Goal: Task Accomplishment & Management: Manage account settings

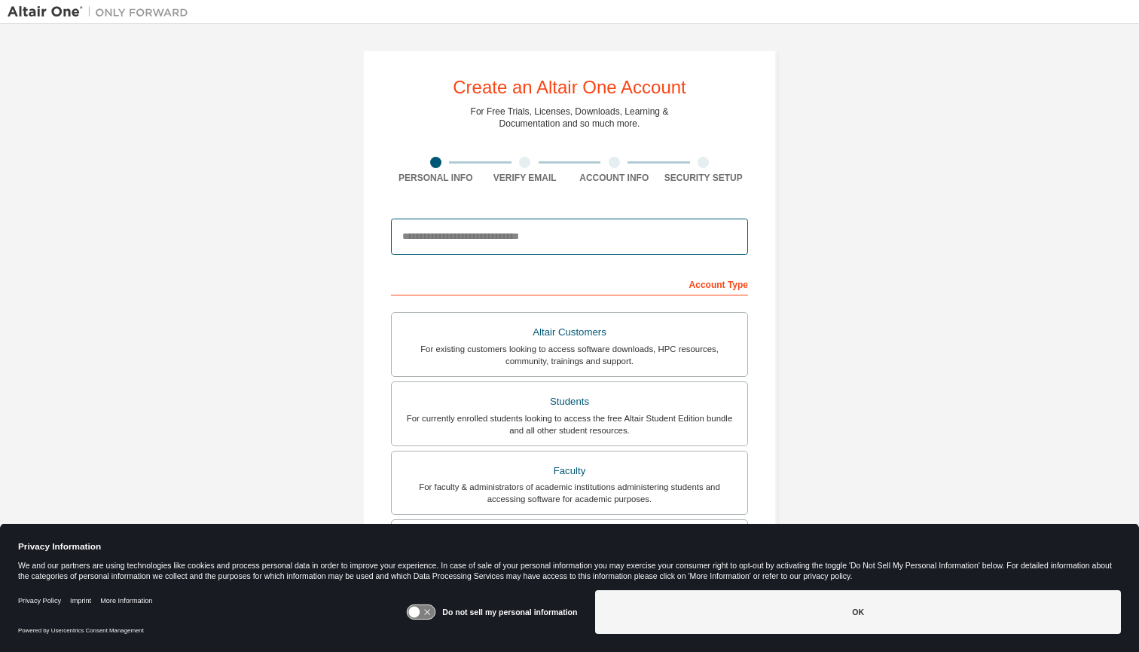
click at [704, 247] on input "email" at bounding box center [569, 236] width 357 height 36
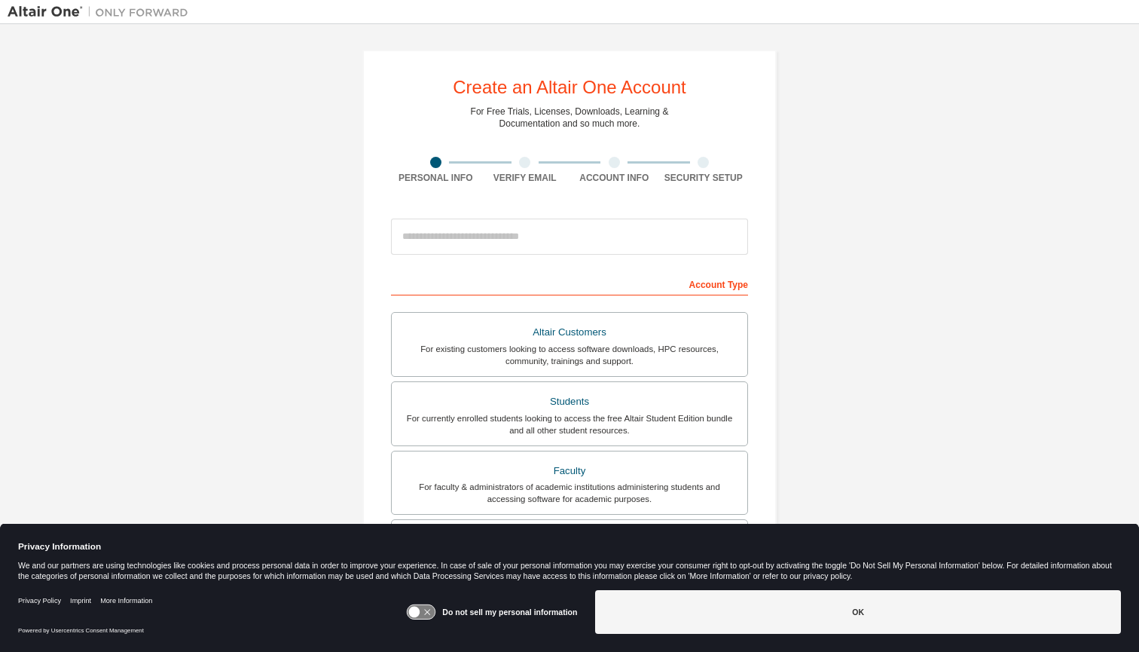
click at [847, 240] on div "Create an Altair One Account For Free Trials, Licenses, Downloads, Learning & D…" at bounding box center [570, 431] width 1124 height 798
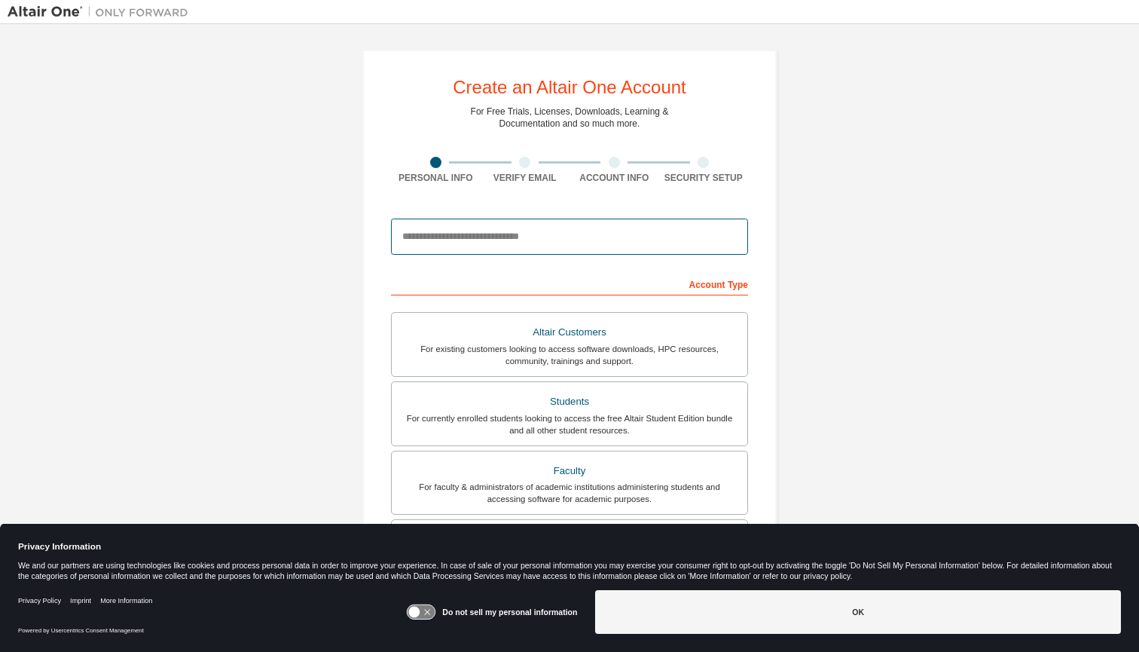
click at [569, 231] on input "email" at bounding box center [569, 236] width 357 height 36
type input "**********"
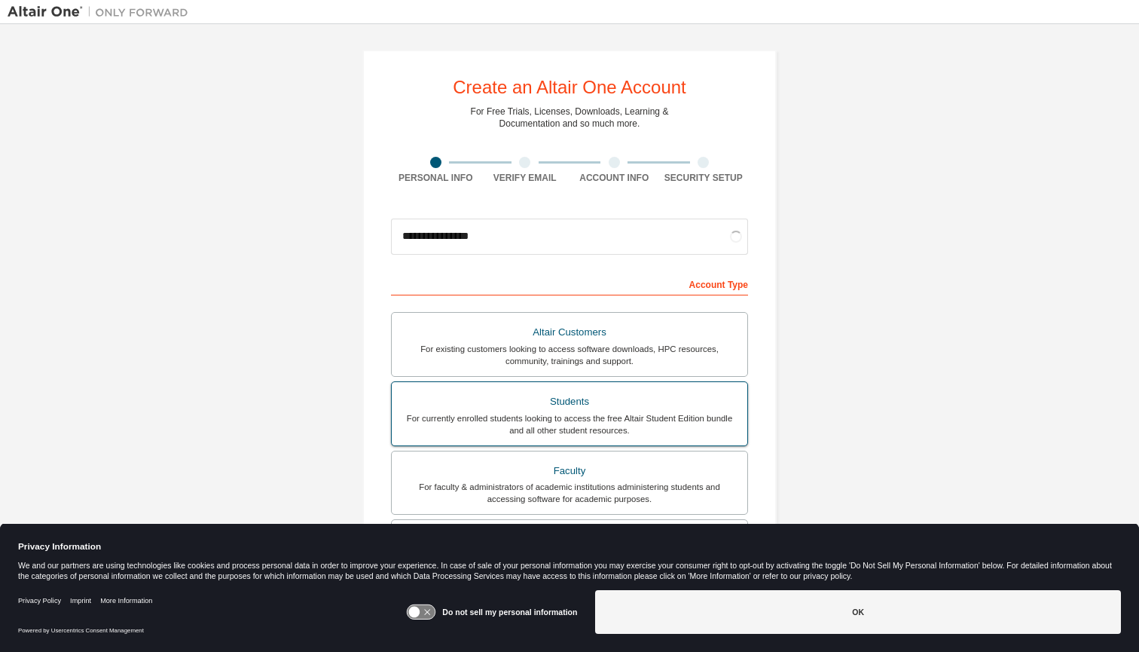
click at [559, 412] on div "For currently enrolled students looking to access the free Altair Student Editi…" at bounding box center [570, 424] width 338 height 24
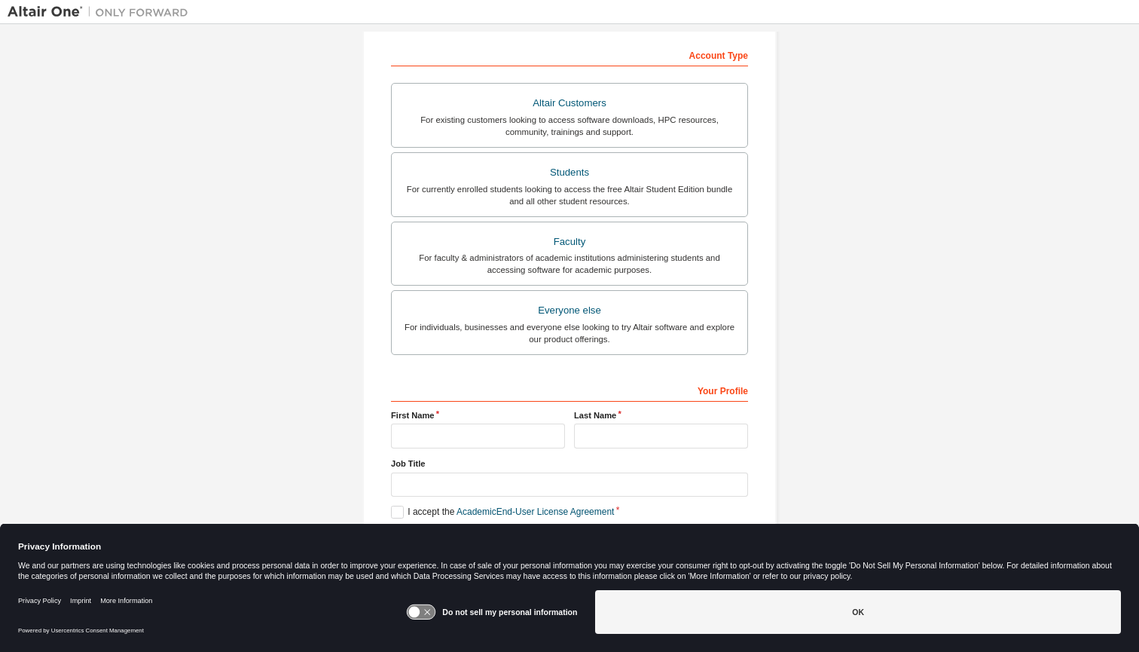
scroll to position [234, 0]
type input "****"
type input "******"
click at [391, 509] on label "I accept the Academic End-User License Agreement" at bounding box center [502, 512] width 223 height 13
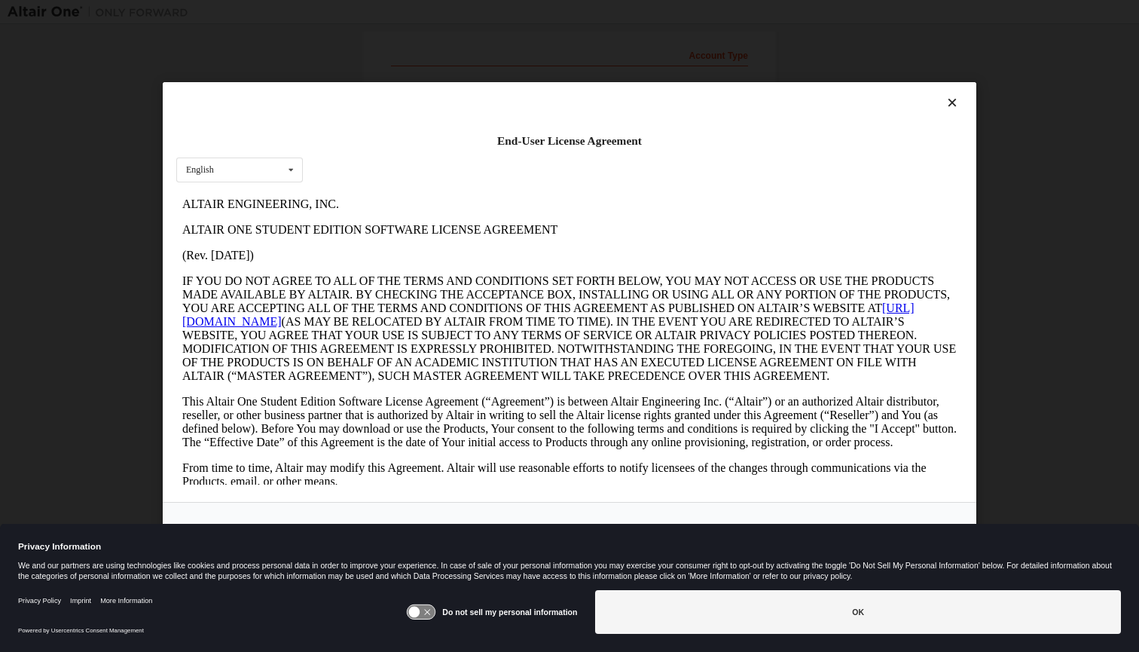
scroll to position [0, 0]
click at [948, 100] on icon at bounding box center [953, 103] width 16 height 14
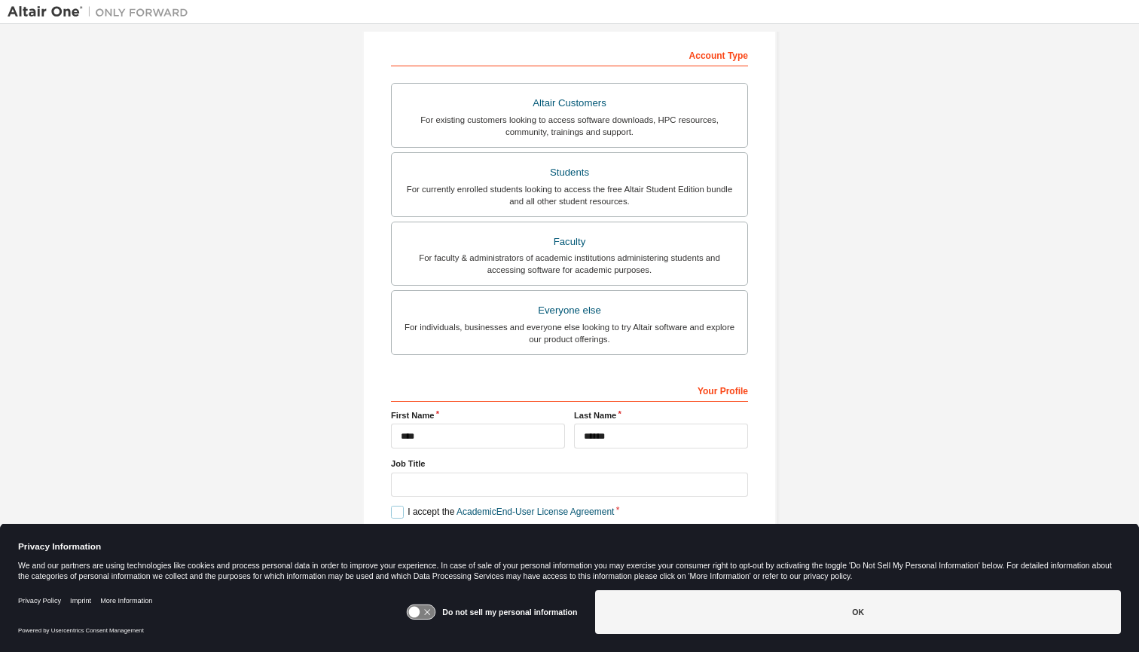
click at [399, 512] on label "I accept the Academic End-User License Agreement" at bounding box center [502, 512] width 223 height 13
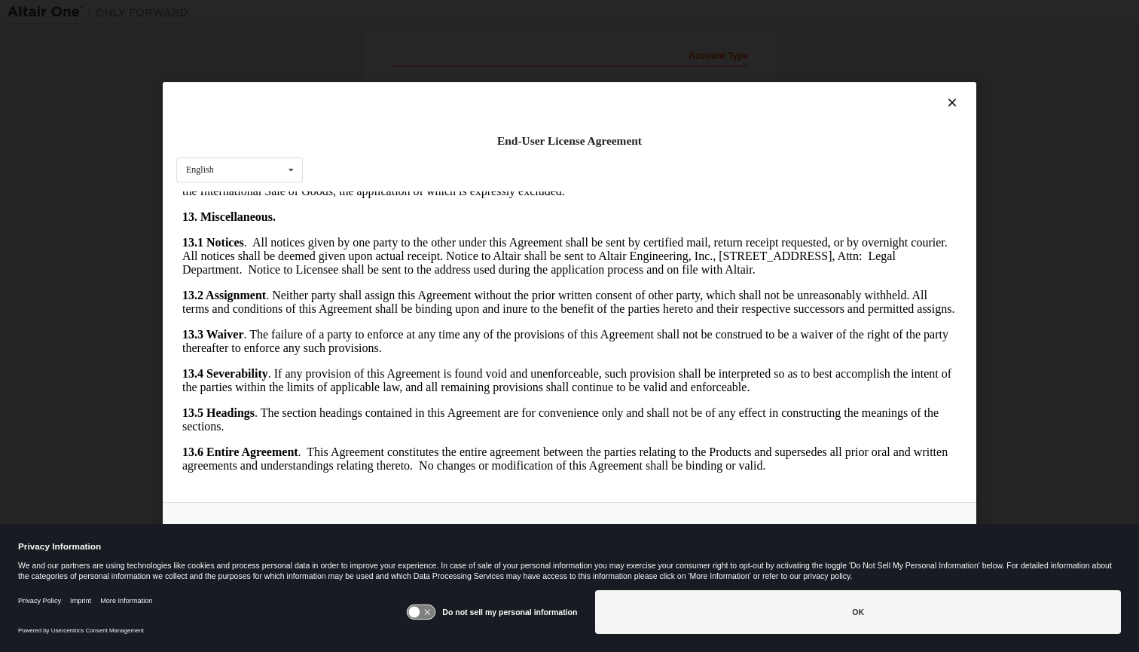
scroll to position [2397, 0]
click at [954, 103] on icon at bounding box center [953, 103] width 16 height 14
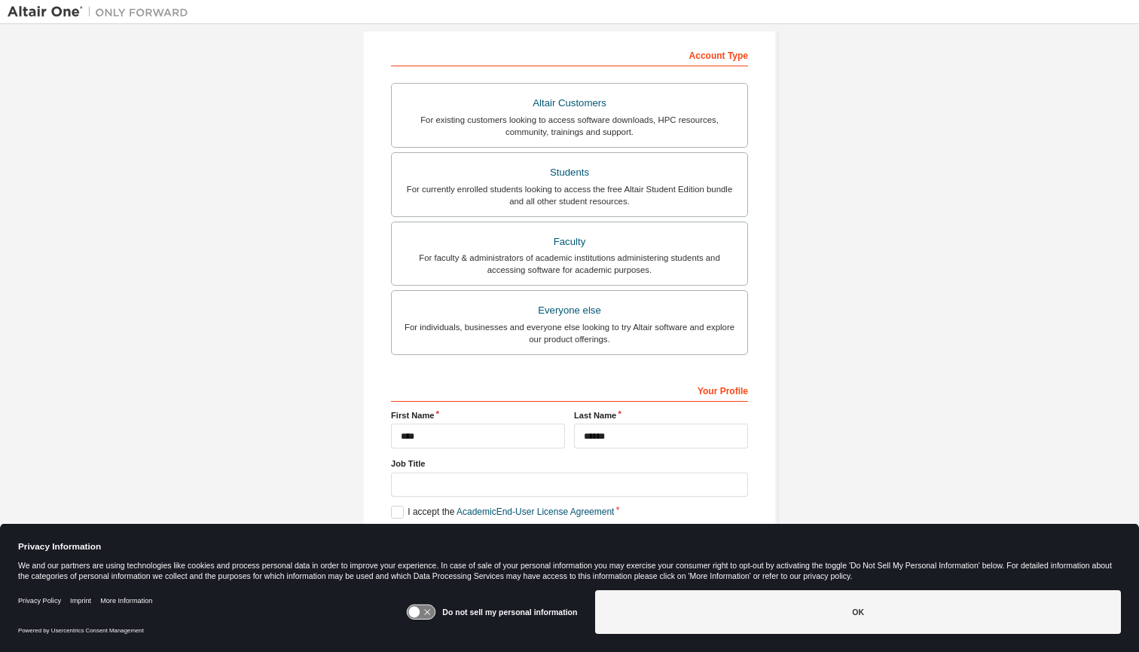
click at [384, 512] on div "**********" at bounding box center [569, 202] width 414 height 762
click at [398, 512] on label "I accept the Academic End-User License Agreement" at bounding box center [502, 512] width 223 height 13
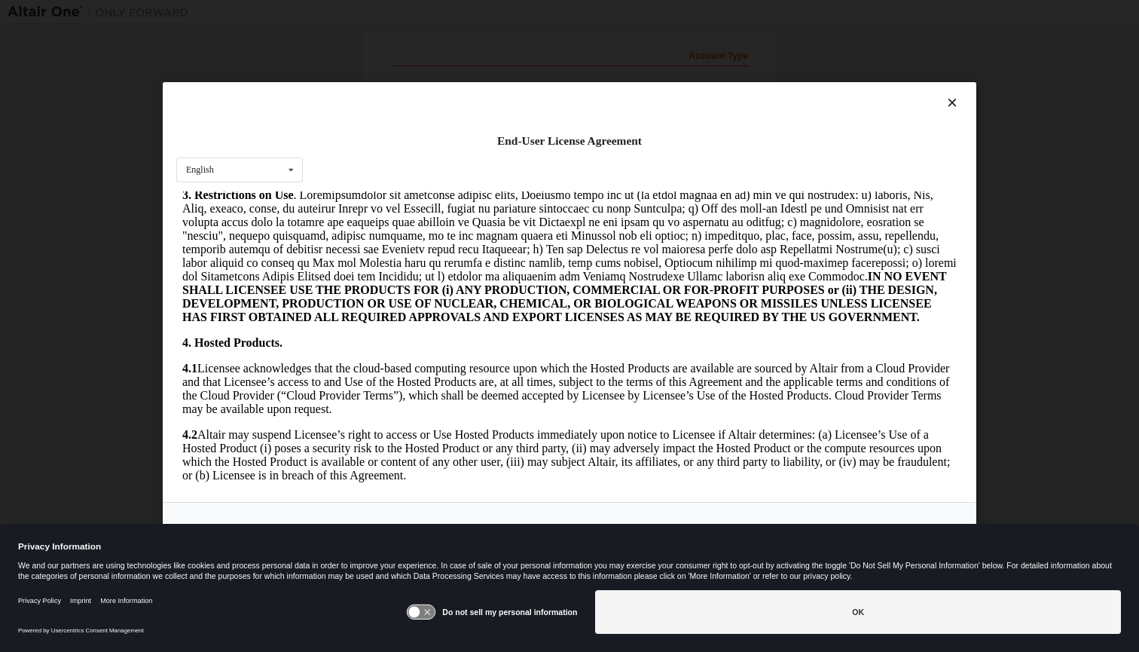
scroll to position [1435, 0]
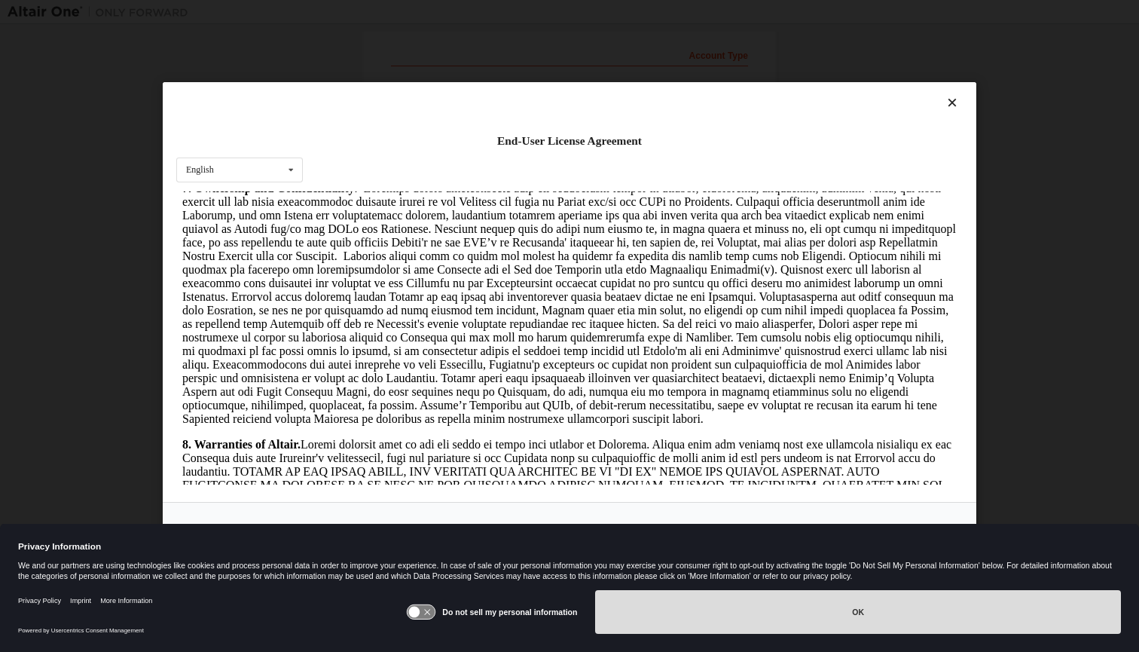
click at [708, 631] on button "OK" at bounding box center [858, 612] width 526 height 44
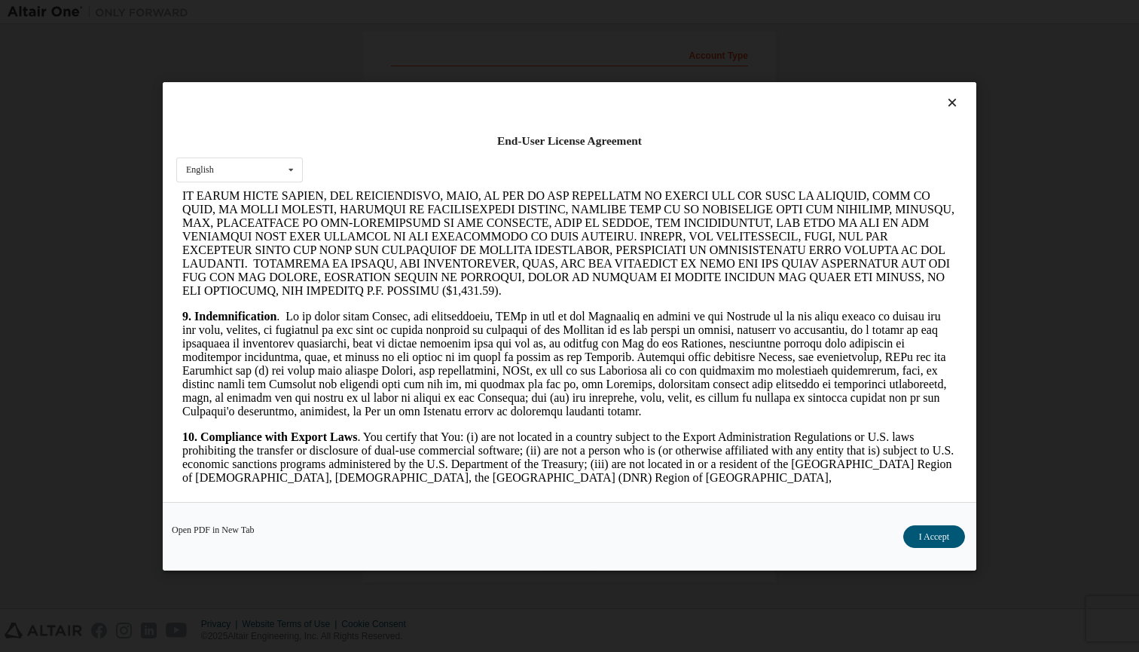
scroll to position [1838, 0]
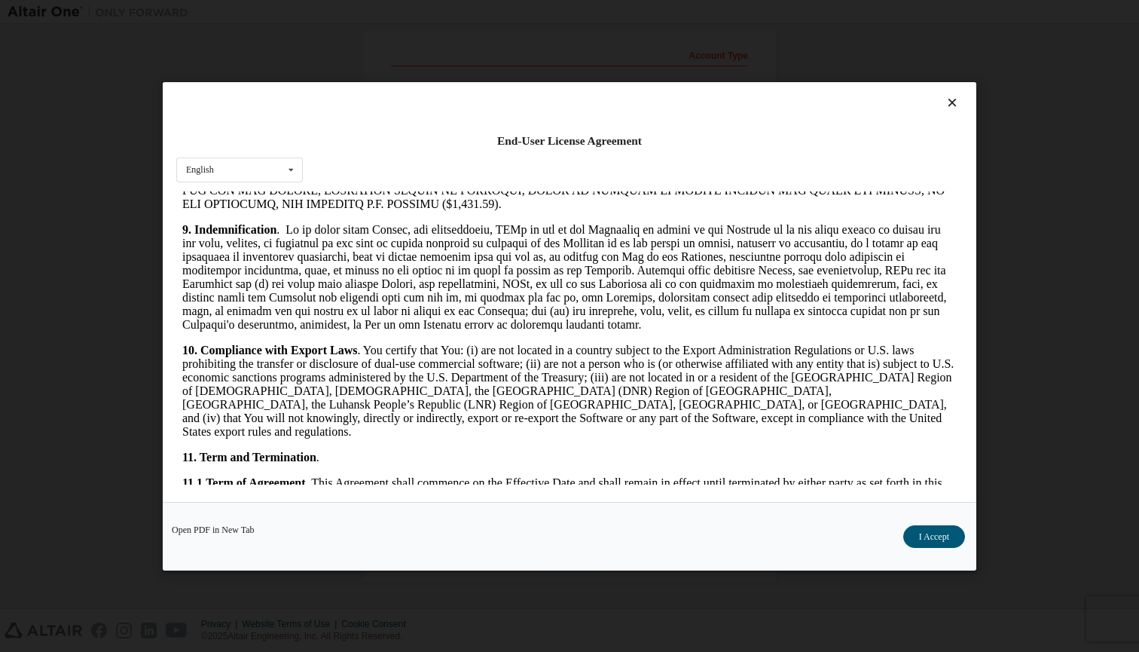
click at [970, 530] on div "Open PDF in New Tab I Accept" at bounding box center [570, 535] width 814 height 69
click at [954, 530] on button "I Accept" at bounding box center [934, 535] width 62 height 23
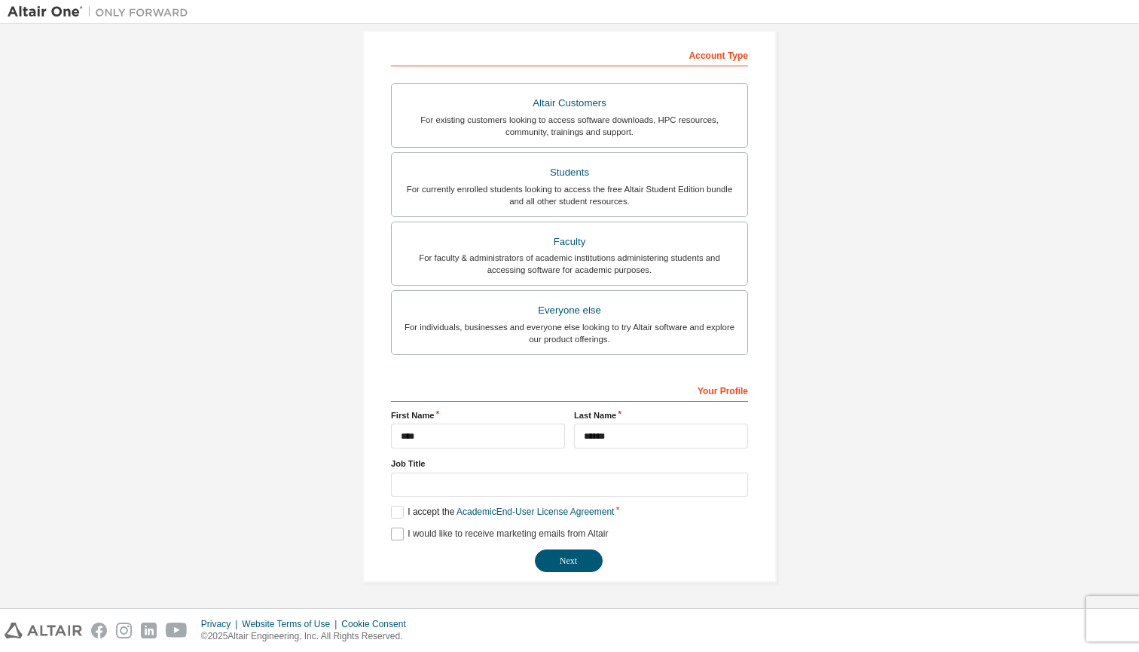
scroll to position [231, 0]
click at [564, 558] on button "Next" at bounding box center [569, 560] width 68 height 23
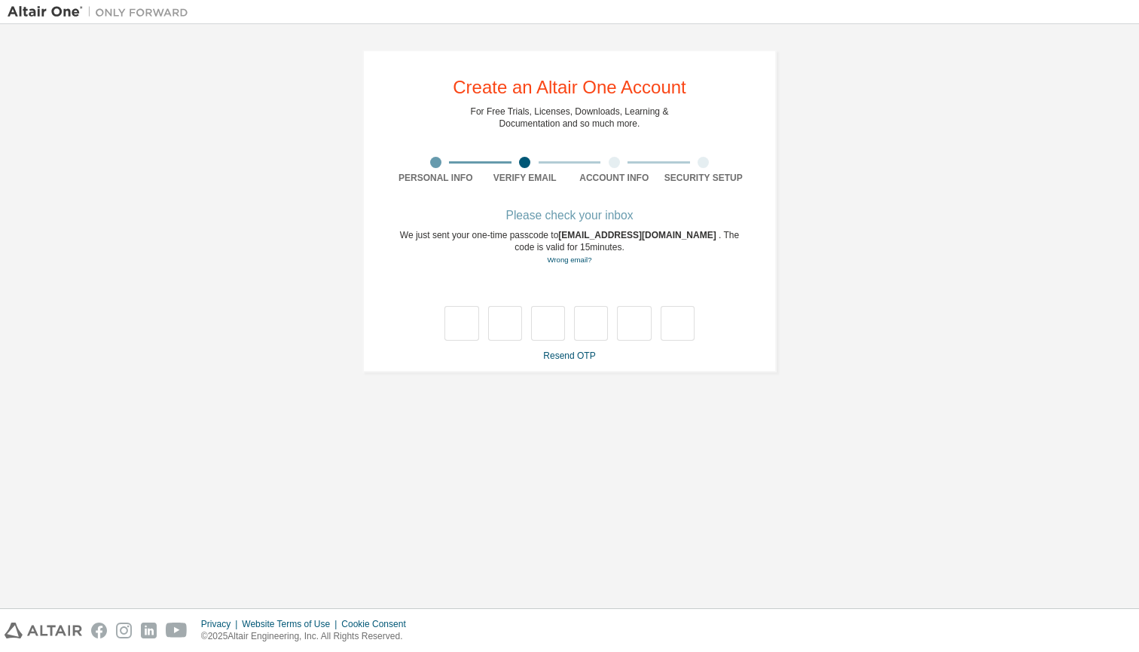
type input "*"
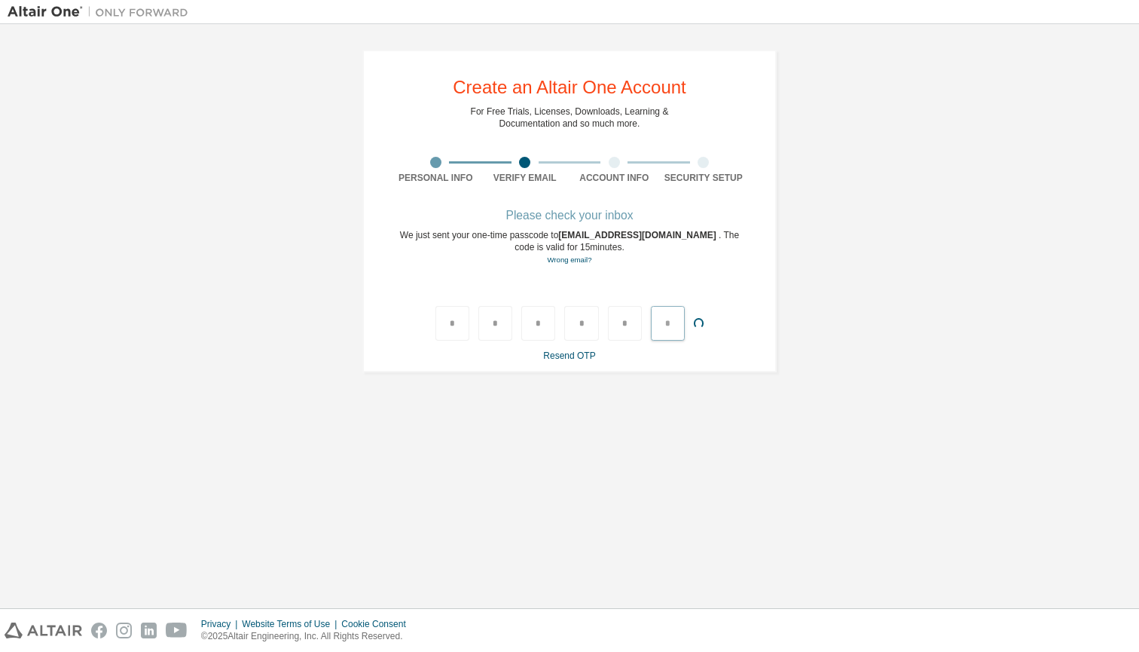
type input "*"
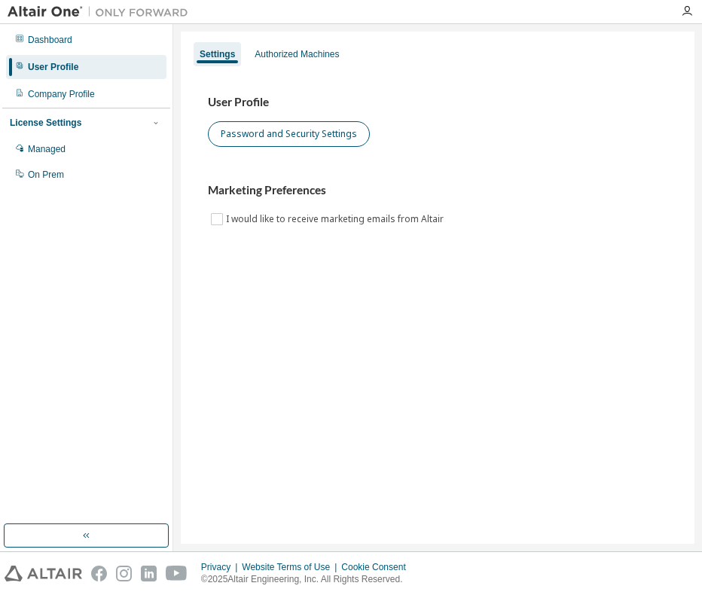
click at [323, 135] on button "Password and Security Settings" at bounding box center [289, 134] width 162 height 26
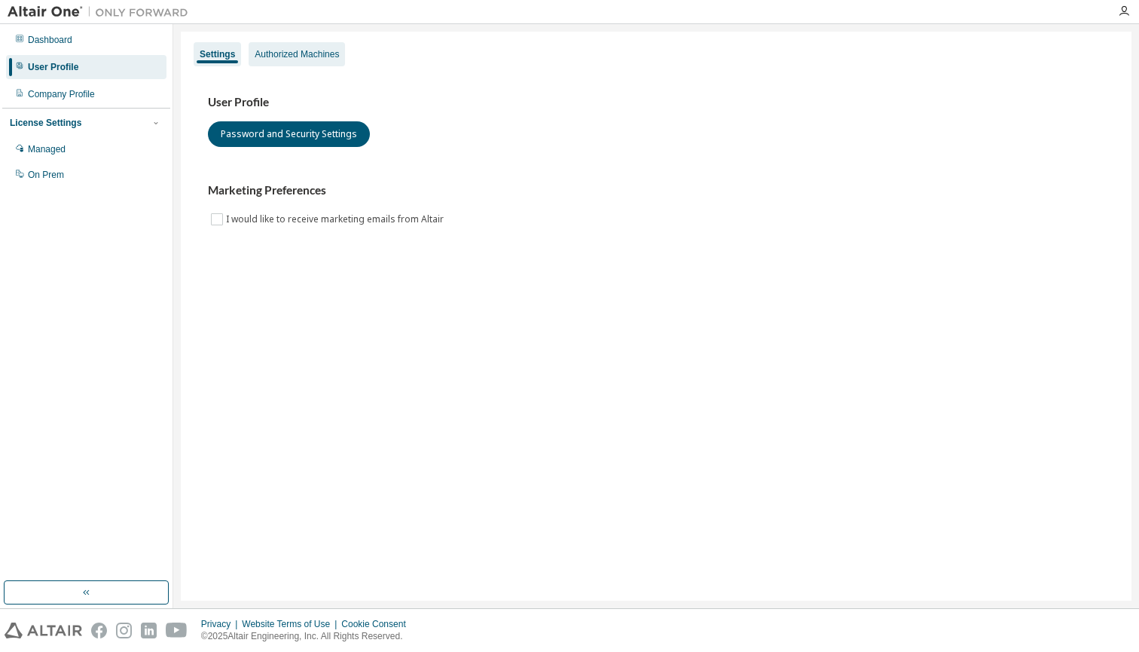
click at [281, 57] on div "Authorized Machines" at bounding box center [297, 54] width 84 height 12
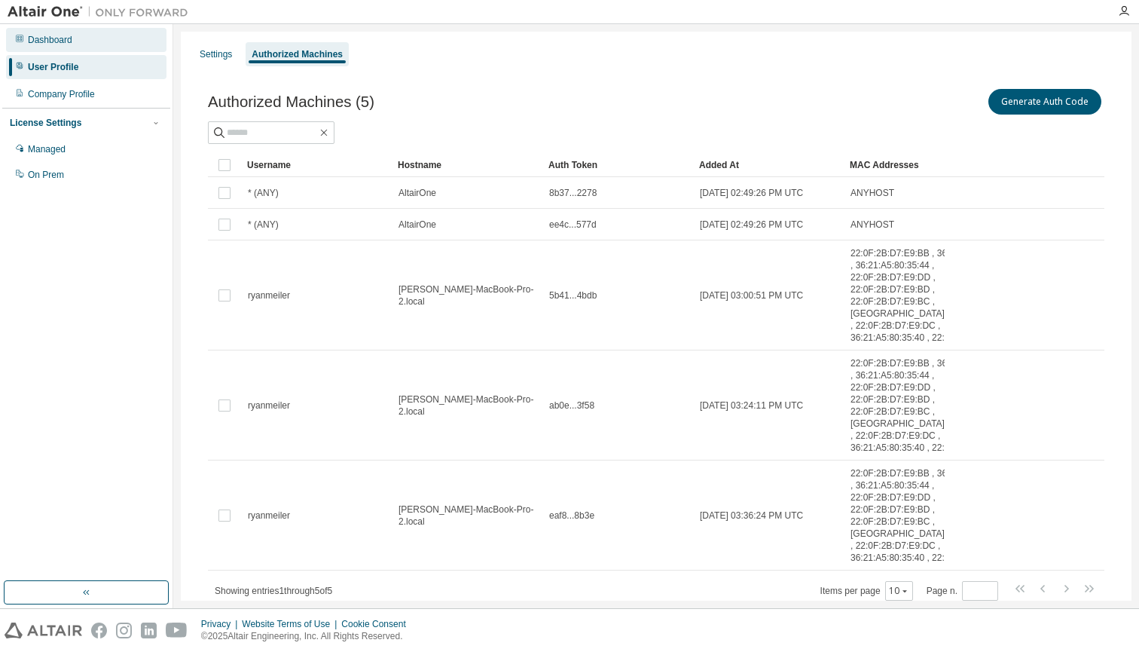
click at [72, 49] on div "Dashboard" at bounding box center [86, 40] width 160 height 24
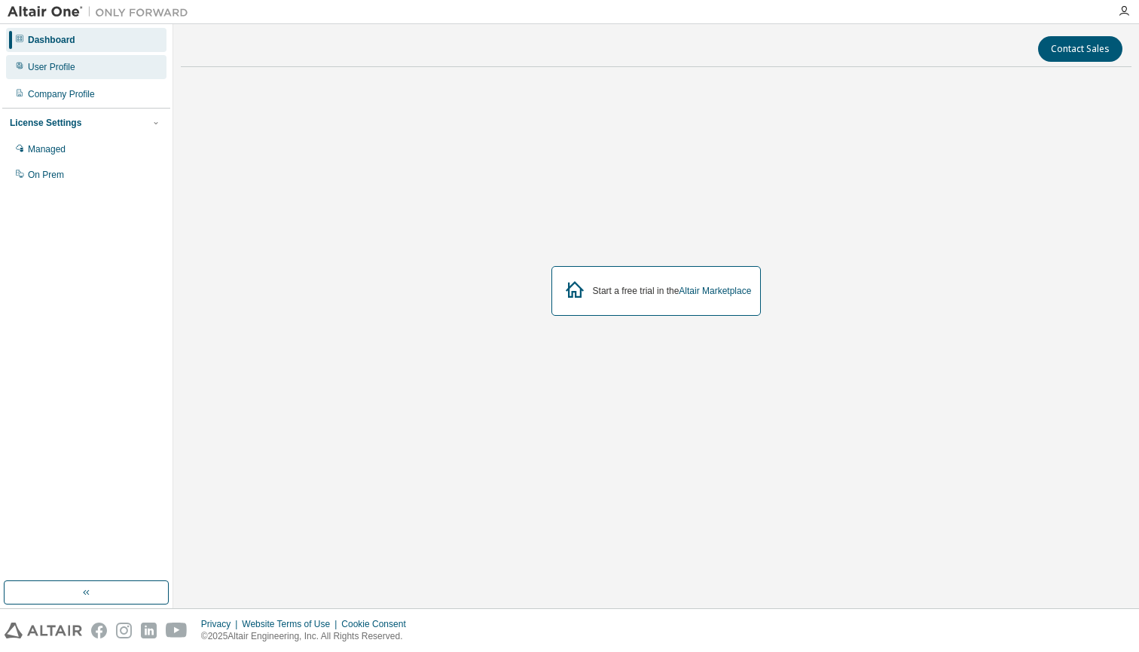
click at [32, 72] on div "User Profile" at bounding box center [51, 67] width 47 height 12
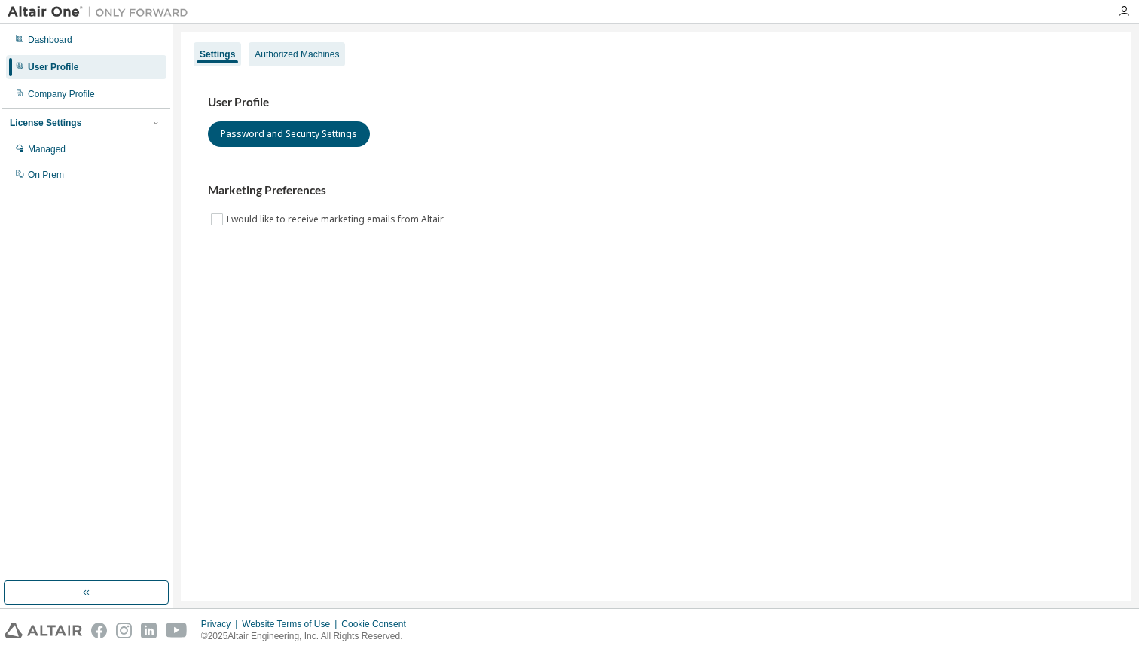
click at [331, 59] on div "Authorized Machines" at bounding box center [297, 54] width 84 height 12
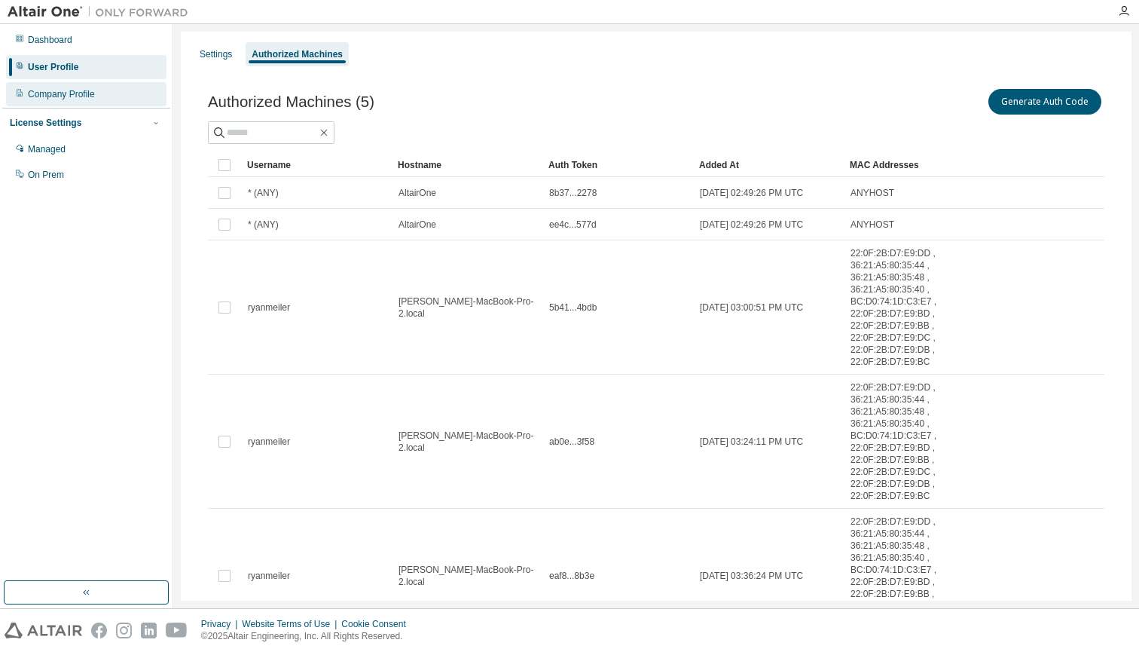
click at [99, 98] on div "Company Profile" at bounding box center [86, 94] width 160 height 24
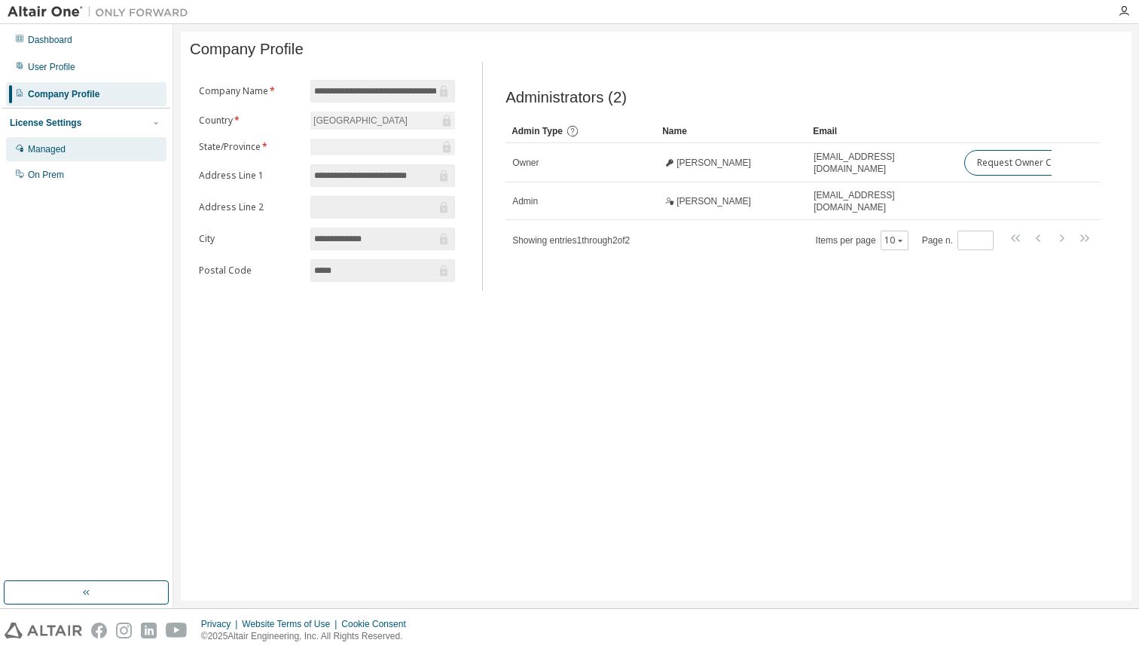
click at [89, 148] on div "Managed" at bounding box center [86, 149] width 160 height 24
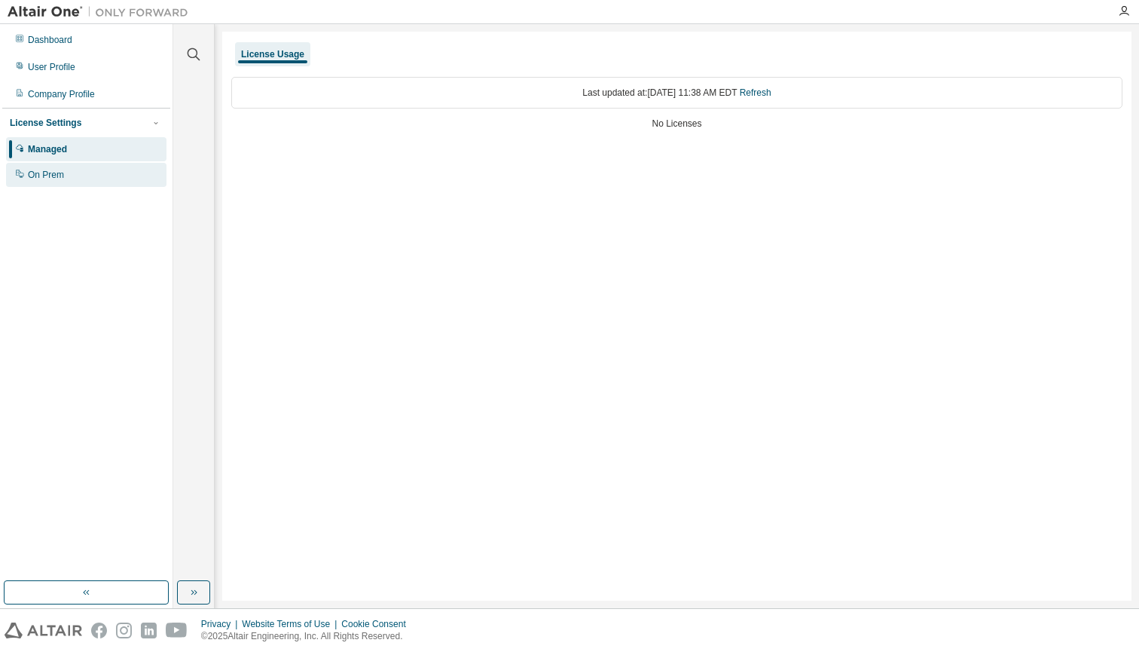
click at [82, 167] on div "On Prem" at bounding box center [86, 175] width 160 height 24
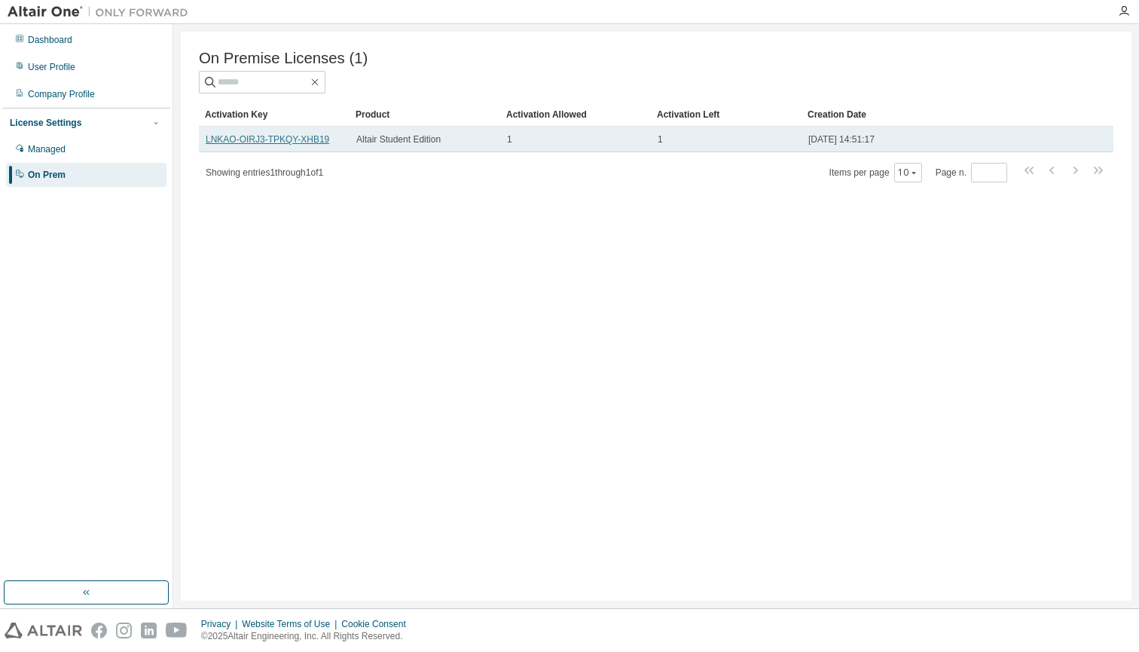
click at [300, 139] on link "LNKAO-OIRJ3-TPKQY-XHB19" at bounding box center [268, 139] width 124 height 11
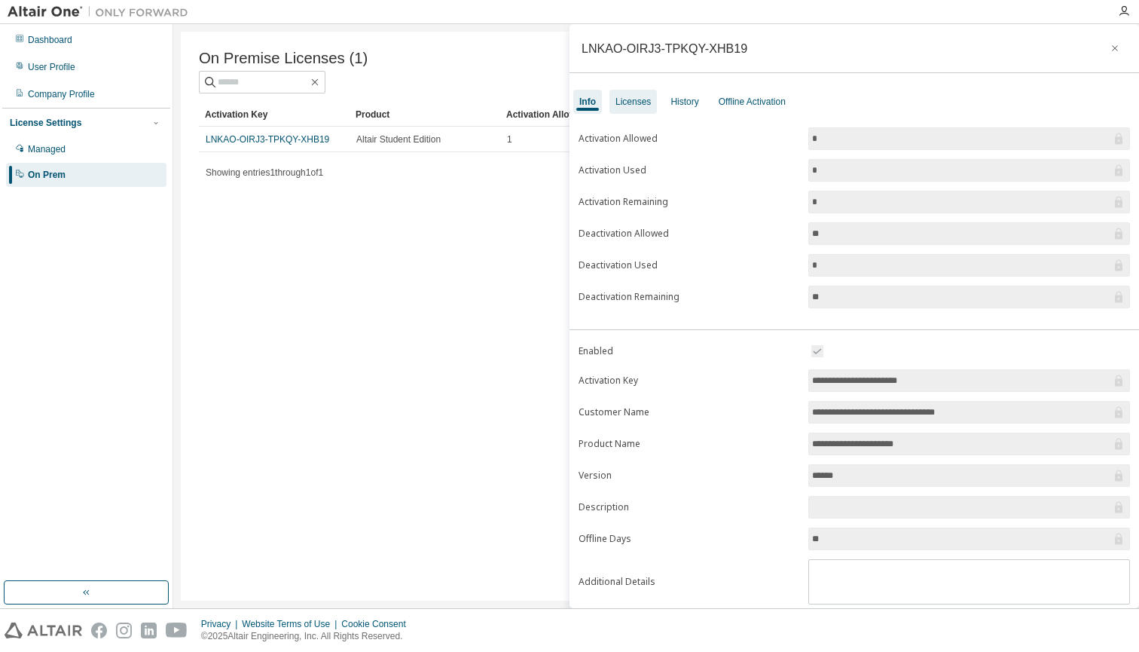
click at [644, 100] on div "Licenses" at bounding box center [633, 102] width 35 height 12
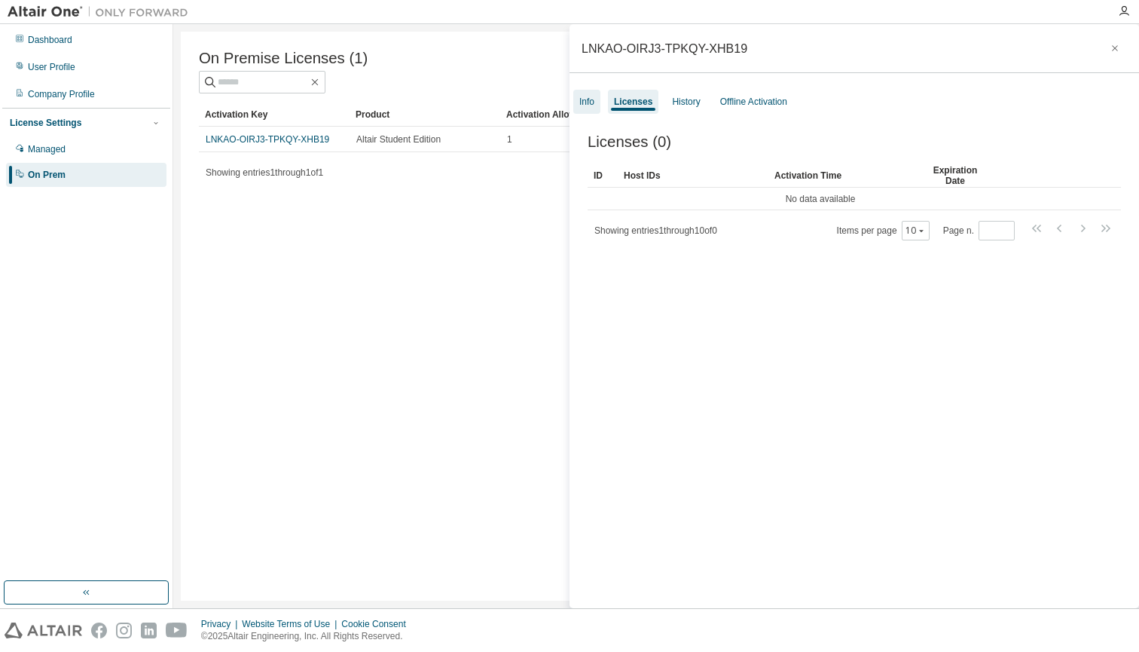
click at [592, 111] on div "Info" at bounding box center [586, 102] width 27 height 24
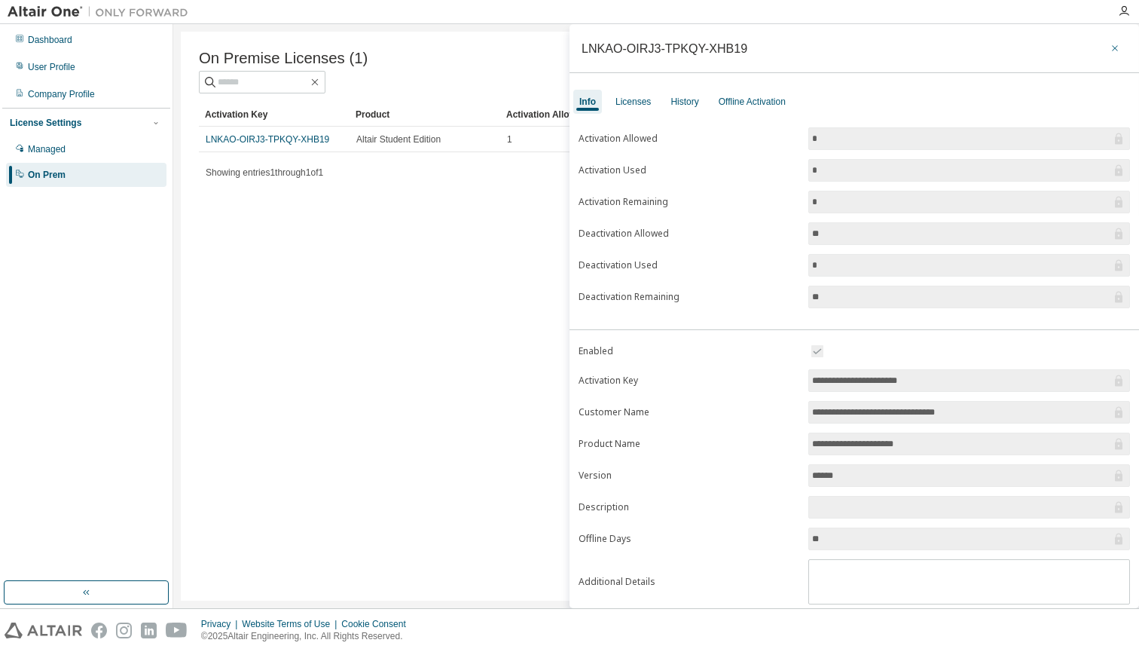
click at [701, 47] on icon "button" at bounding box center [1115, 48] width 6 height 6
